Goal: Task Accomplishment & Management: Complete application form

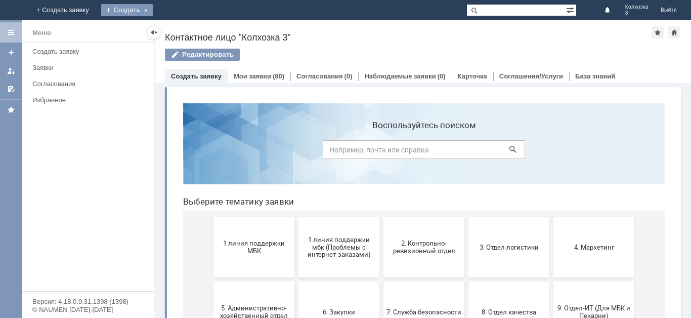
click at [153, 9] on div "Создать" at bounding box center [127, 10] width 52 height 12
click at [180, 29] on link "Заявка" at bounding box center [141, 30] width 77 height 12
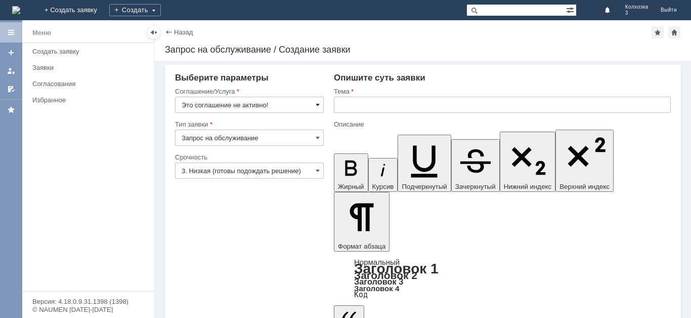
click at [318, 105] on span at bounding box center [318, 105] width 4 height 8
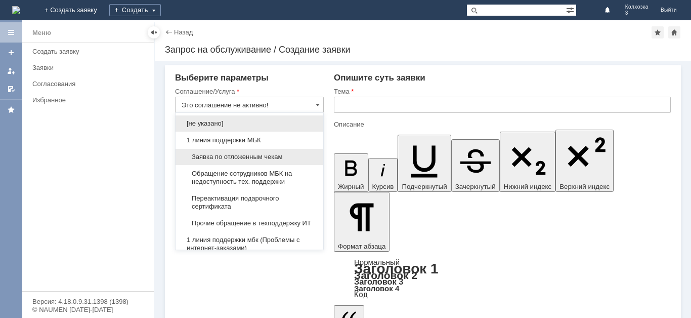
click at [285, 158] on span "Заявка по отложенным чекам" at bounding box center [250, 157] width 136 height 8
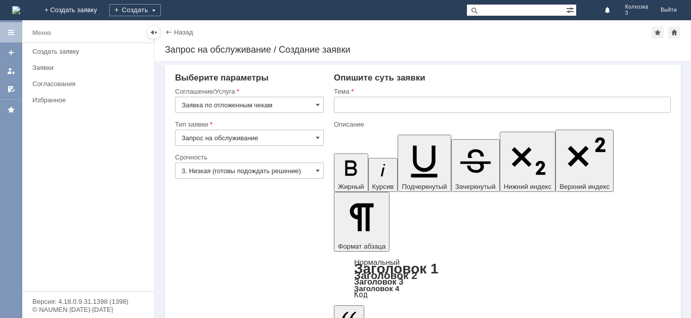
type input "Заявка по отложенным чекам"
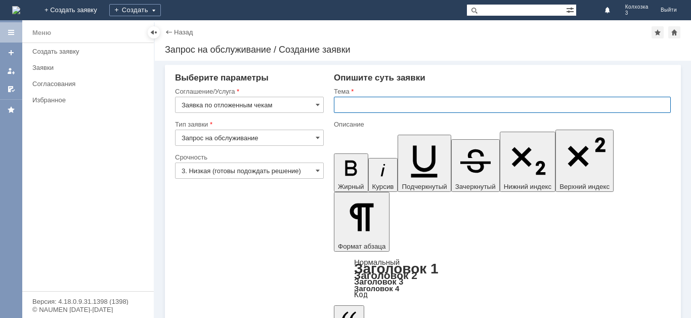
click at [354, 103] on input "text" at bounding box center [502, 105] width 337 height 16
type input "Щ"
type input "ОЧ"
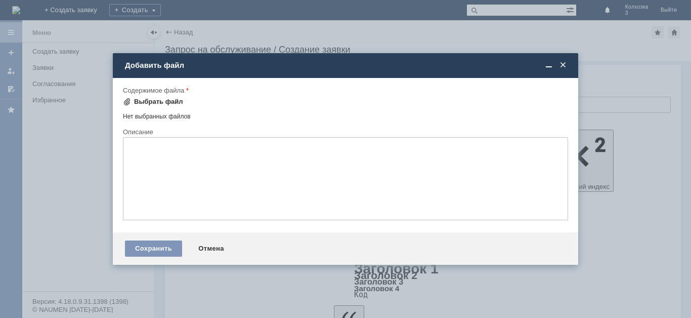
click at [139, 100] on div "Выбрать файл" at bounding box center [158, 102] width 49 height 8
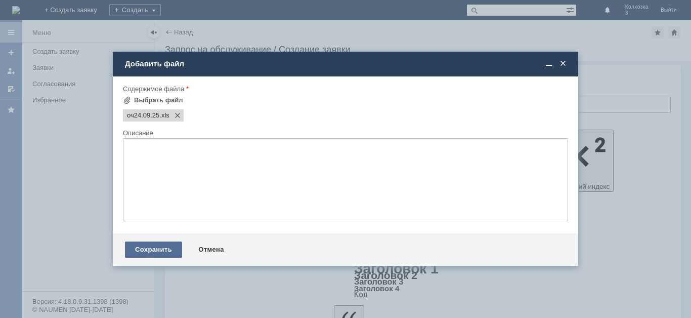
click at [158, 247] on div "Сохранить" at bounding box center [153, 249] width 57 height 16
